Goal: Task Accomplishment & Management: Manage account settings

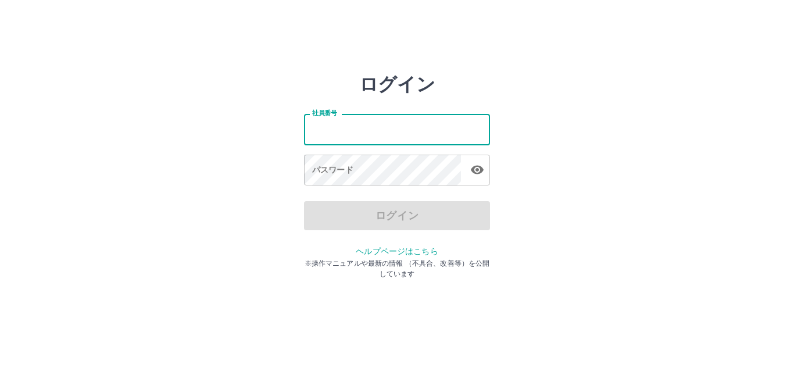
type input "*******"
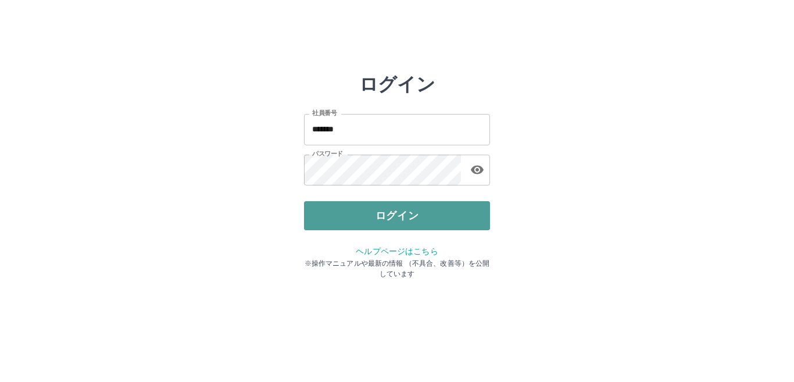
click at [381, 220] on button "ログイン" at bounding box center [397, 215] width 186 height 29
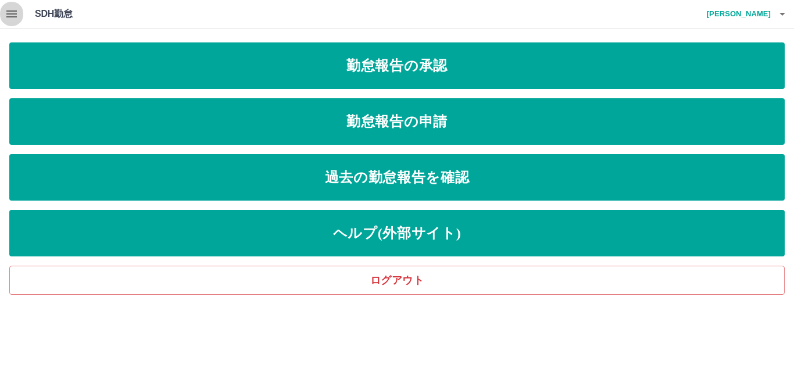
click at [16, 13] on icon "button" at bounding box center [12, 14] width 14 height 14
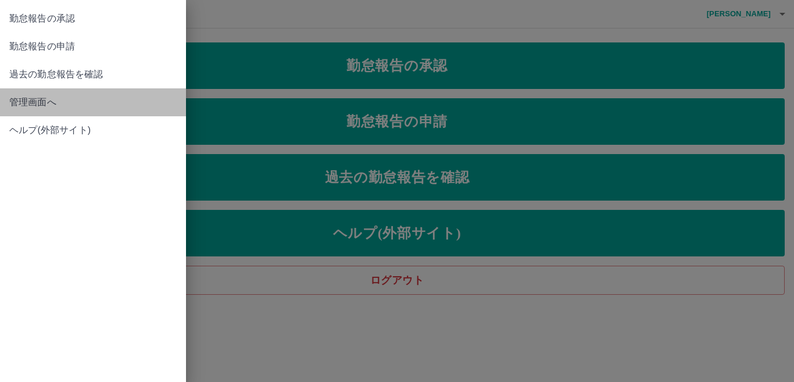
click at [37, 104] on span "管理画面へ" at bounding box center [92, 102] width 167 height 14
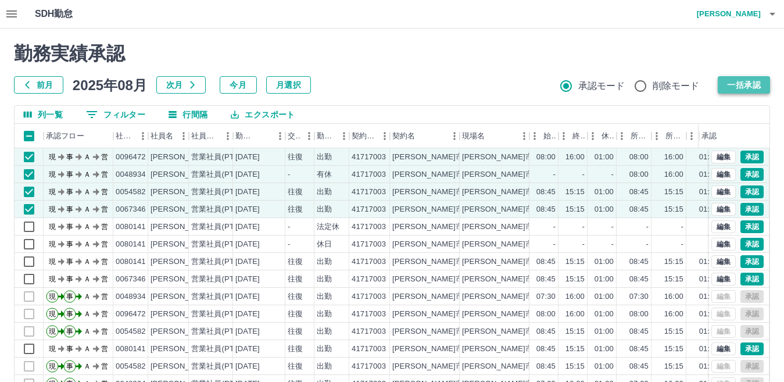
click at [755, 90] on button "一括承認" at bounding box center [744, 84] width 52 height 17
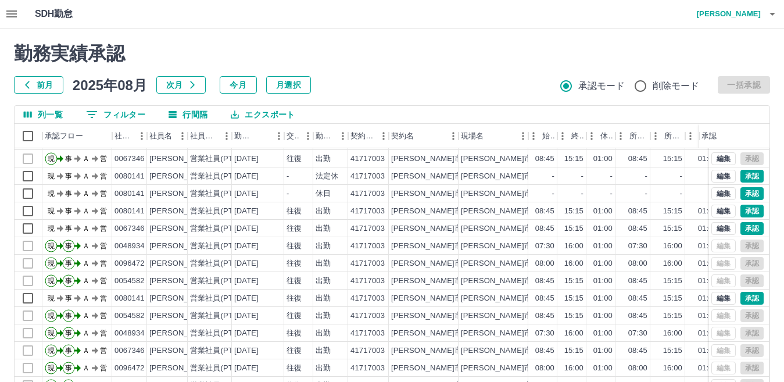
scroll to position [60, 2]
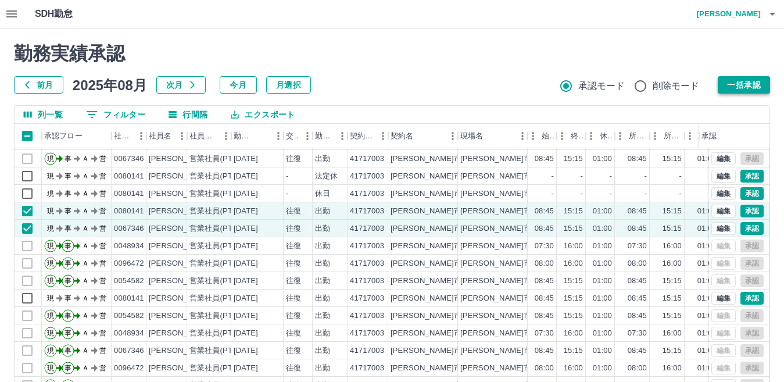
click at [732, 83] on button "一括承認" at bounding box center [744, 84] width 52 height 17
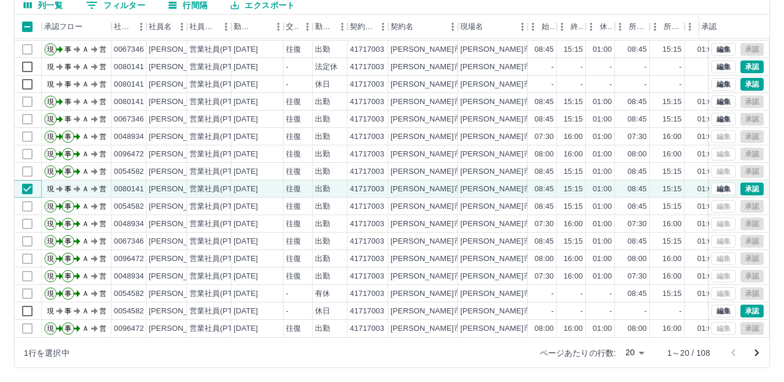
scroll to position [0, 2]
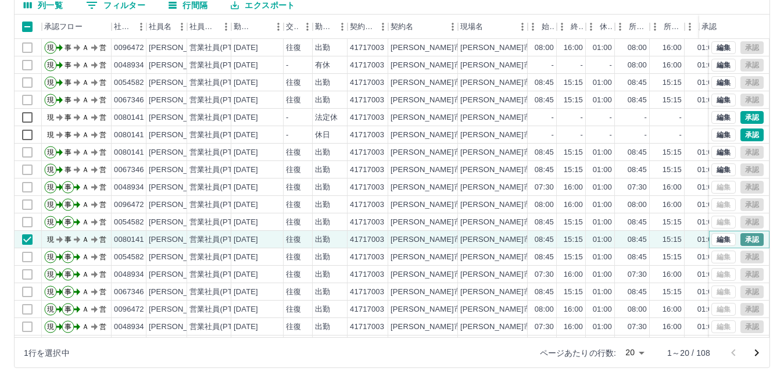
click at [750, 241] on button "承認" at bounding box center [752, 239] width 23 height 13
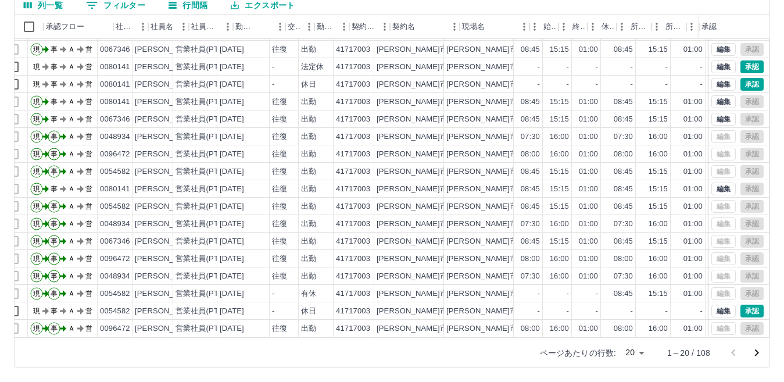
scroll to position [60, 0]
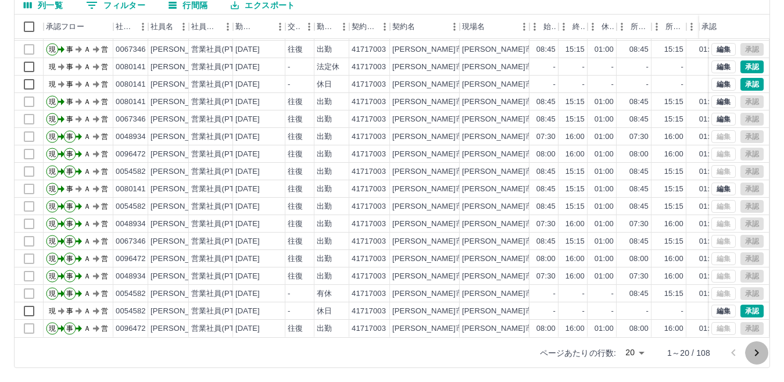
click at [761, 356] on icon "次のページへ" at bounding box center [757, 353] width 14 height 14
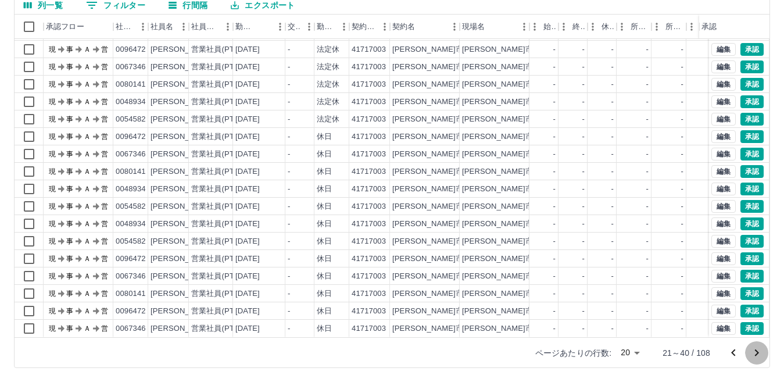
click at [756, 352] on icon "次のページへ" at bounding box center [757, 353] width 14 height 14
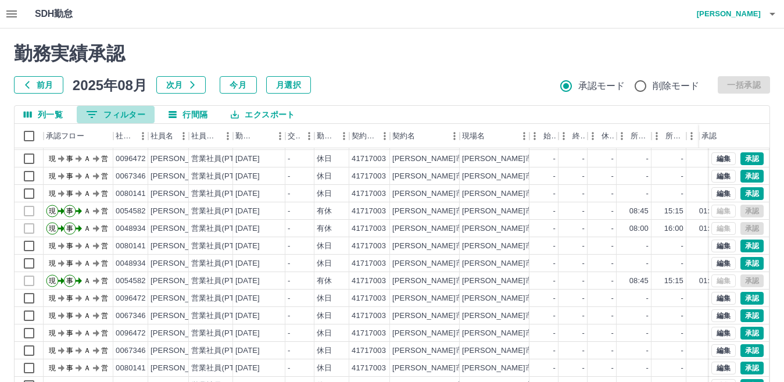
click at [113, 119] on button "0 フィルター" at bounding box center [116, 114] width 78 height 17
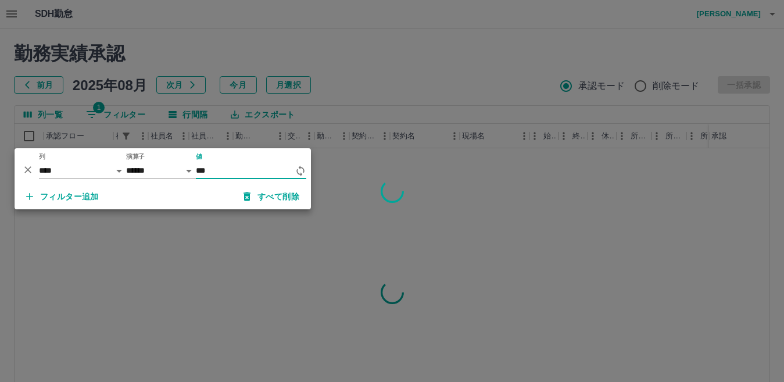
scroll to position [0, 0]
type input "*******"
click at [330, 91] on div at bounding box center [392, 191] width 784 height 382
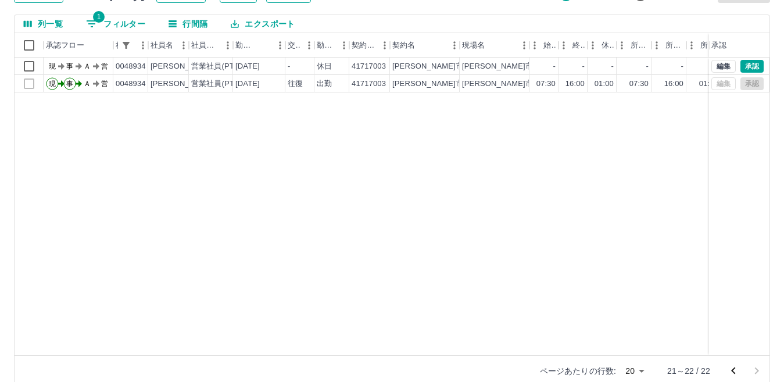
scroll to position [91, 0]
click at [730, 370] on icon "前のページへ" at bounding box center [734, 370] width 14 height 14
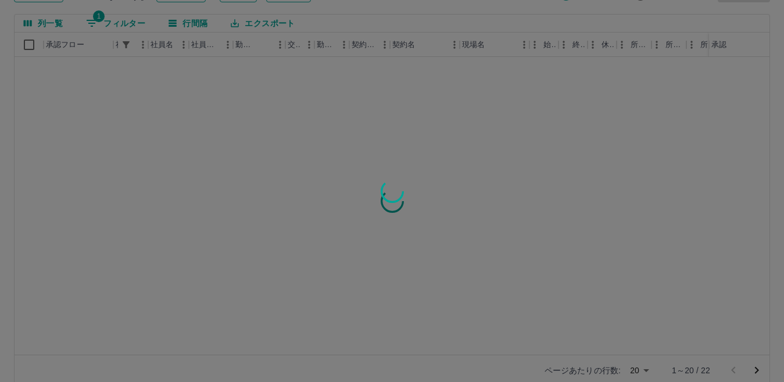
click at [730, 370] on div "勤務実績承認 前月 [DATE] 次月 今月 月選択 承認モード 削除モード 一括承認 列一覧 1 フィルター 行間隔 エクスポート 承認フロー 社員番号 社…" at bounding box center [392, 168] width 784 height 463
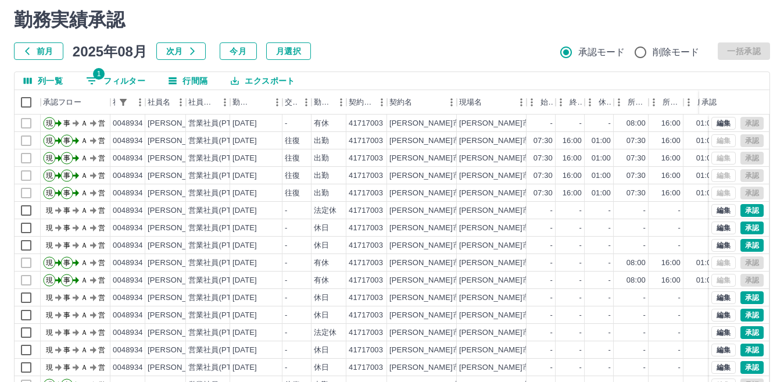
scroll to position [33, 0]
